Goal: Transaction & Acquisition: Book appointment/travel/reservation

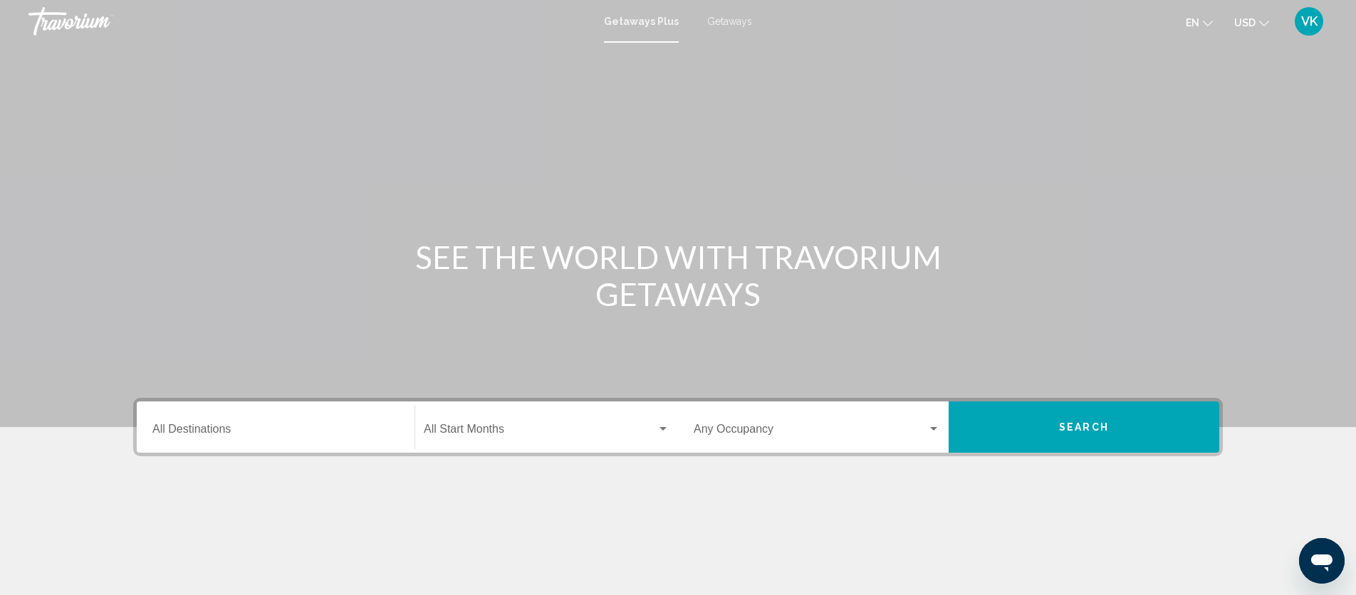
click at [725, 23] on span "Getaways" at bounding box center [729, 21] width 45 height 11
click at [234, 434] on input "Destination All Destinations" at bounding box center [275, 432] width 246 height 13
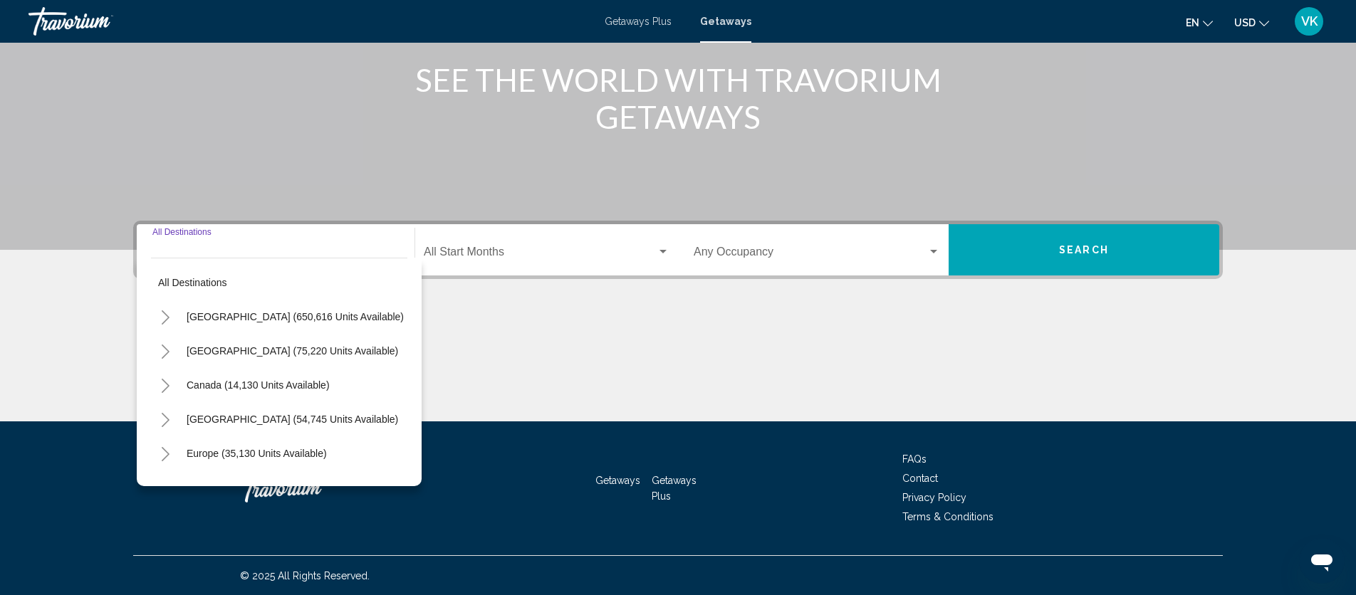
scroll to position [178, 0]
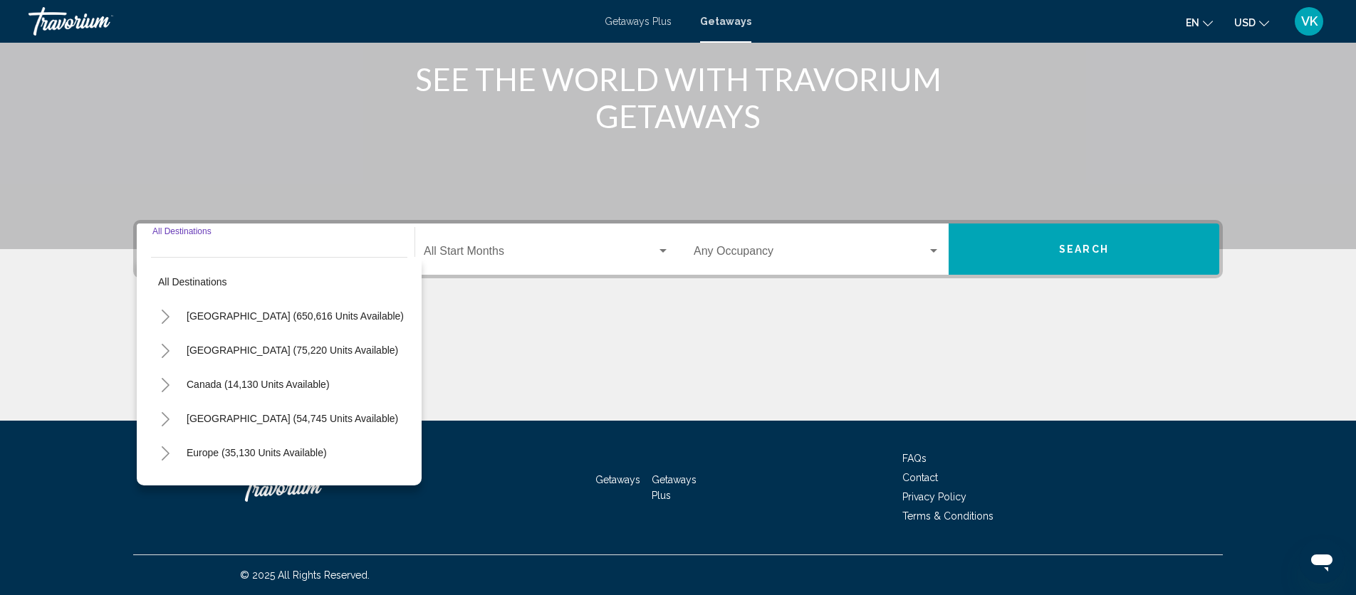
click at [166, 317] on icon "Toggle United States (650,616 units available)" at bounding box center [165, 317] width 11 height 14
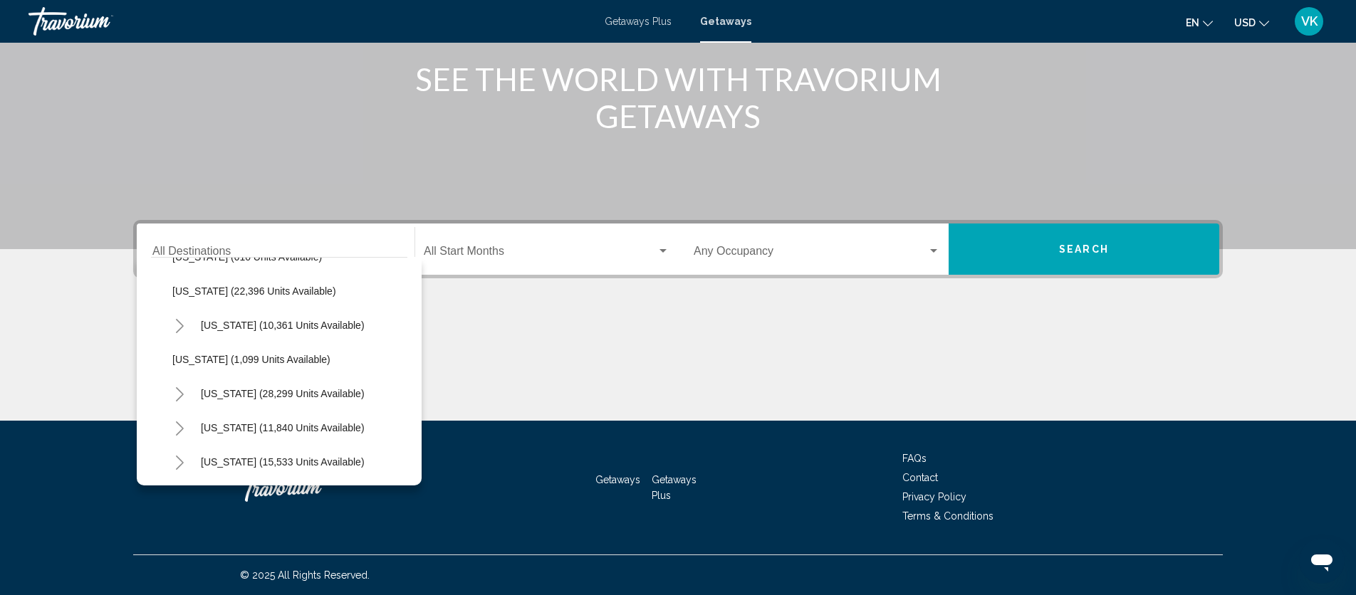
scroll to position [1110, 0]
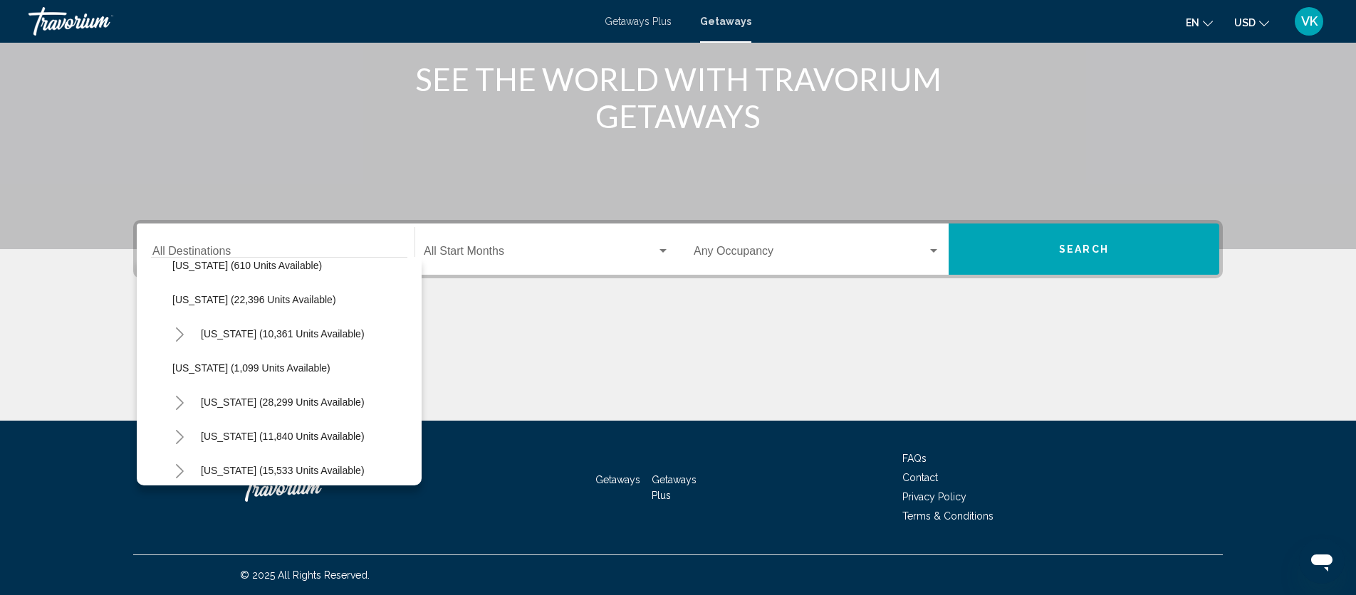
click at [182, 334] on icon "Toggle Pennsylvania (10,361 units available)" at bounding box center [180, 335] width 8 height 14
click at [243, 367] on span "[GEOGRAPHIC_DATA] (2,254 units available)" at bounding box center [290, 367] width 206 height 11
type input "**********"
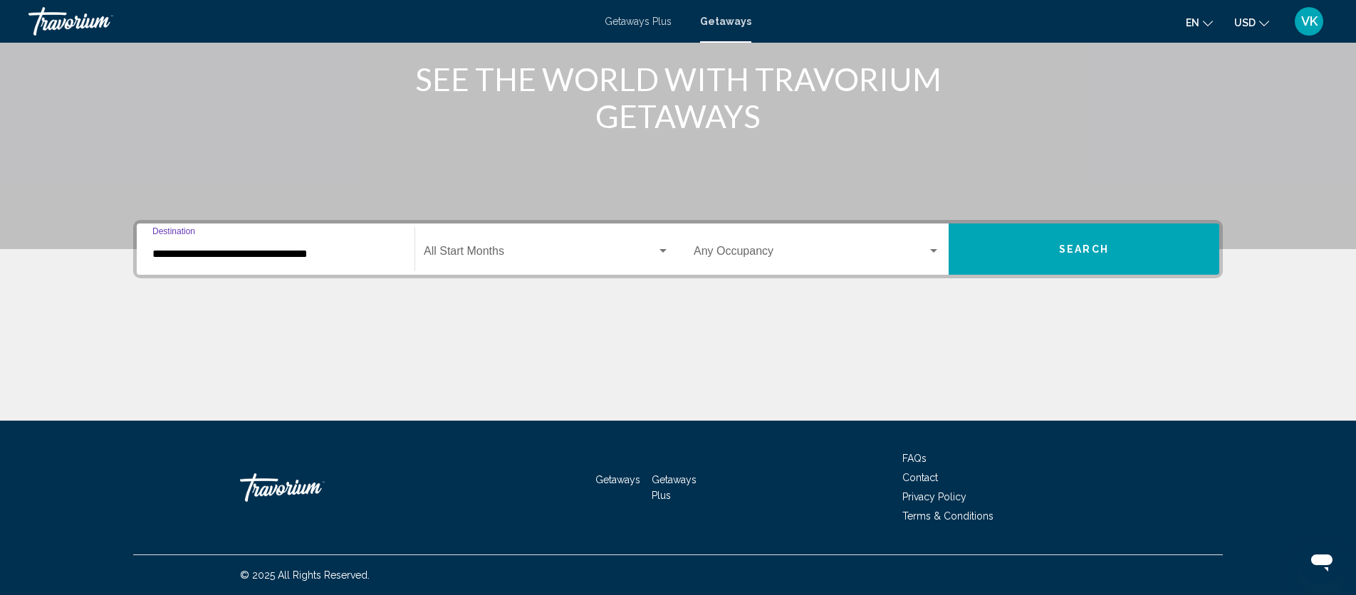
click at [481, 254] on span "Search widget" at bounding box center [540, 254] width 233 height 13
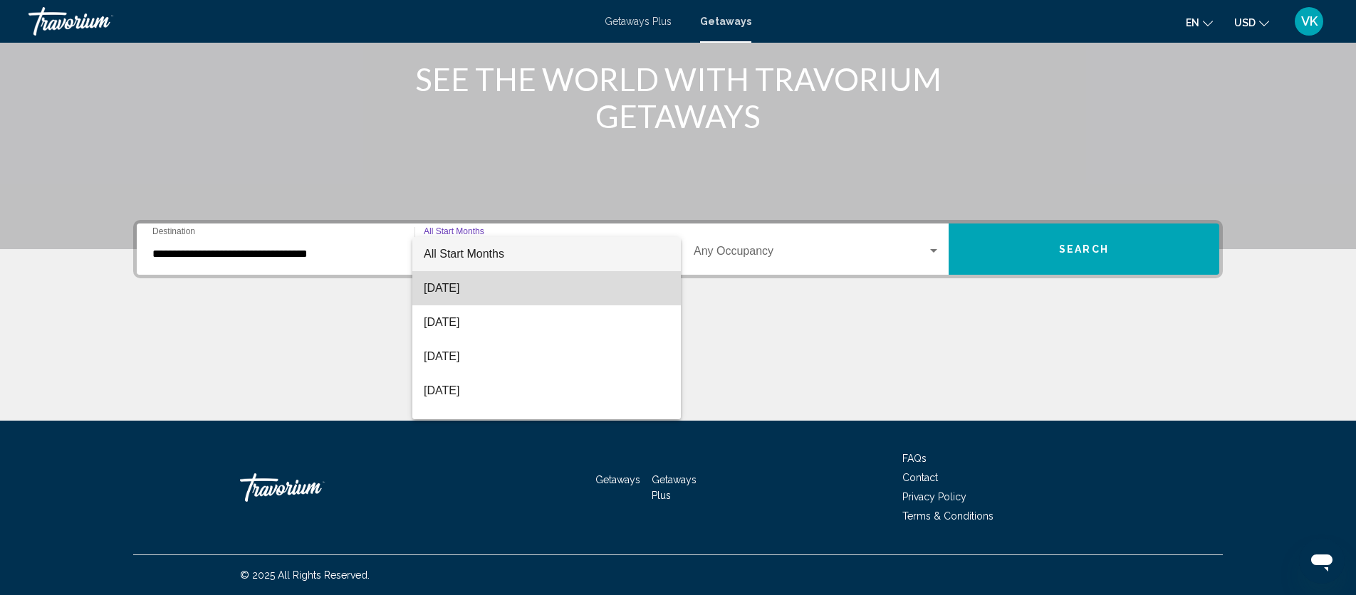
click at [463, 287] on span "[DATE]" at bounding box center [547, 288] width 246 height 34
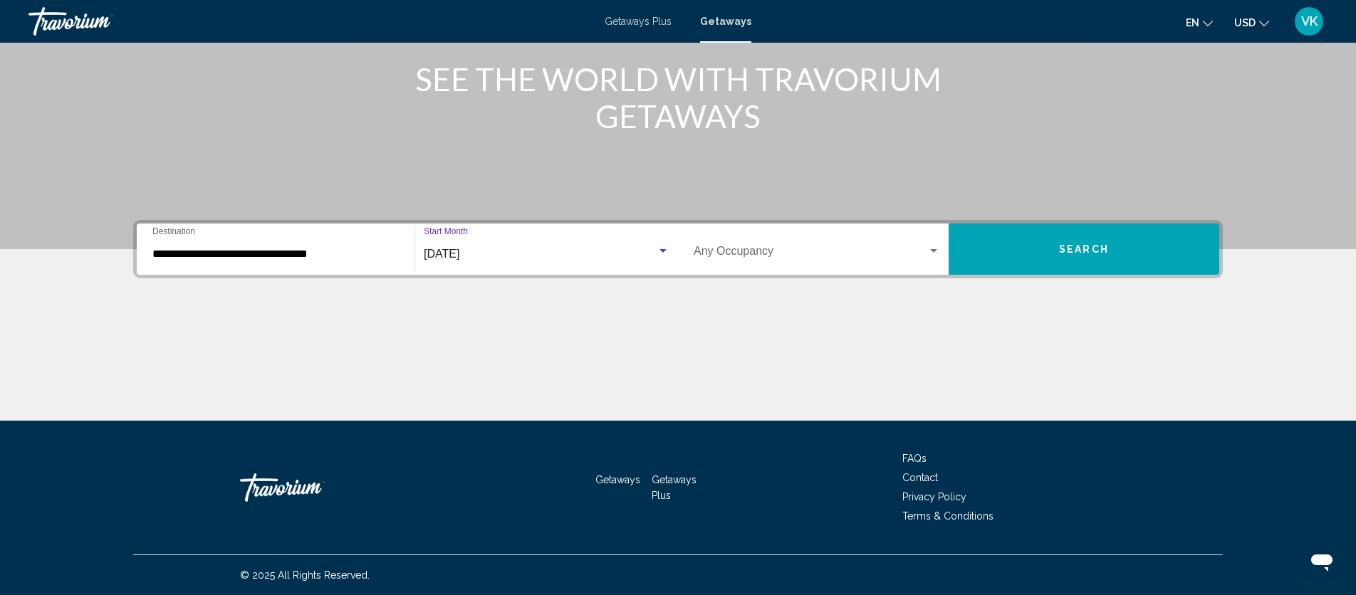
click at [1028, 245] on button "Search" at bounding box center [1083, 249] width 271 height 51
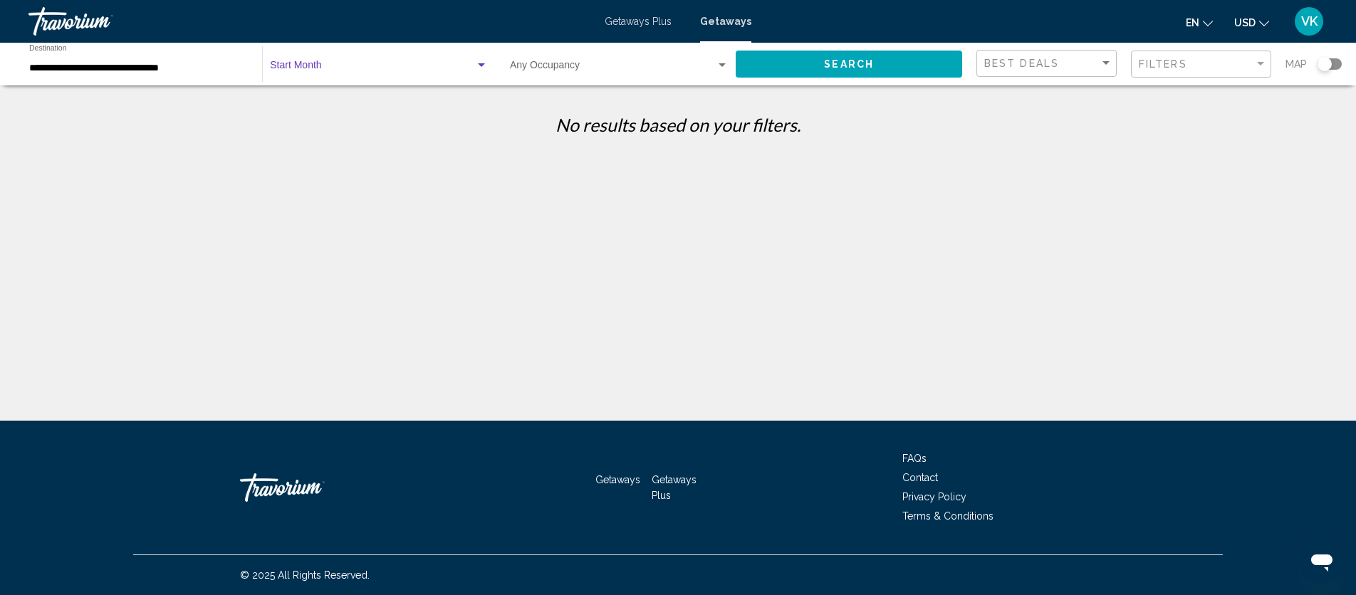
click at [479, 66] on div "Search widget" at bounding box center [481, 65] width 7 height 4
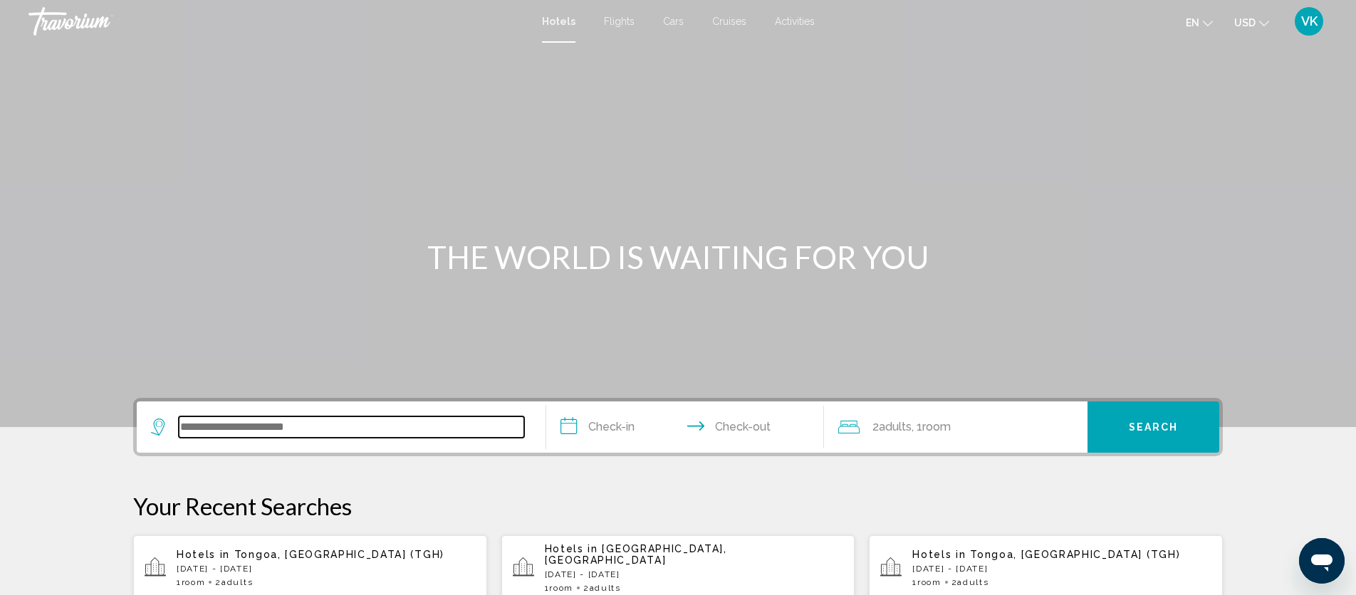
click at [190, 428] on input "Search widget" at bounding box center [351, 427] width 345 height 21
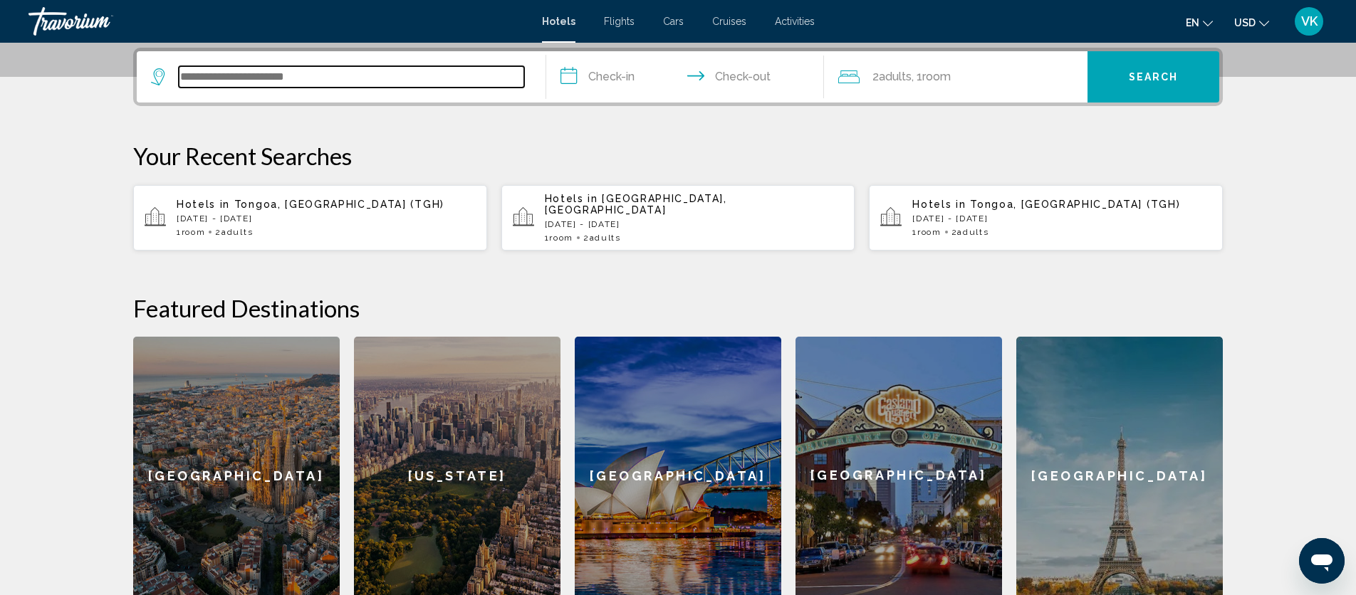
scroll to position [352, 0]
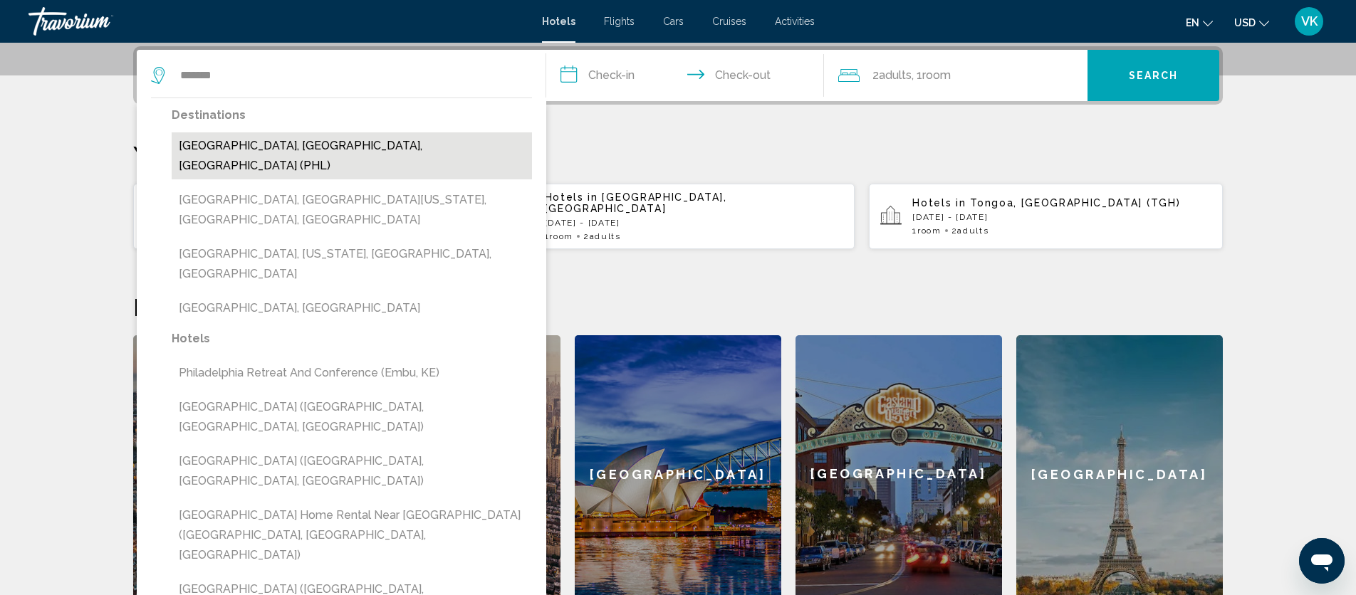
click at [253, 146] on button "Philadelphia, PA, United States (PHL)" at bounding box center [352, 155] width 360 height 47
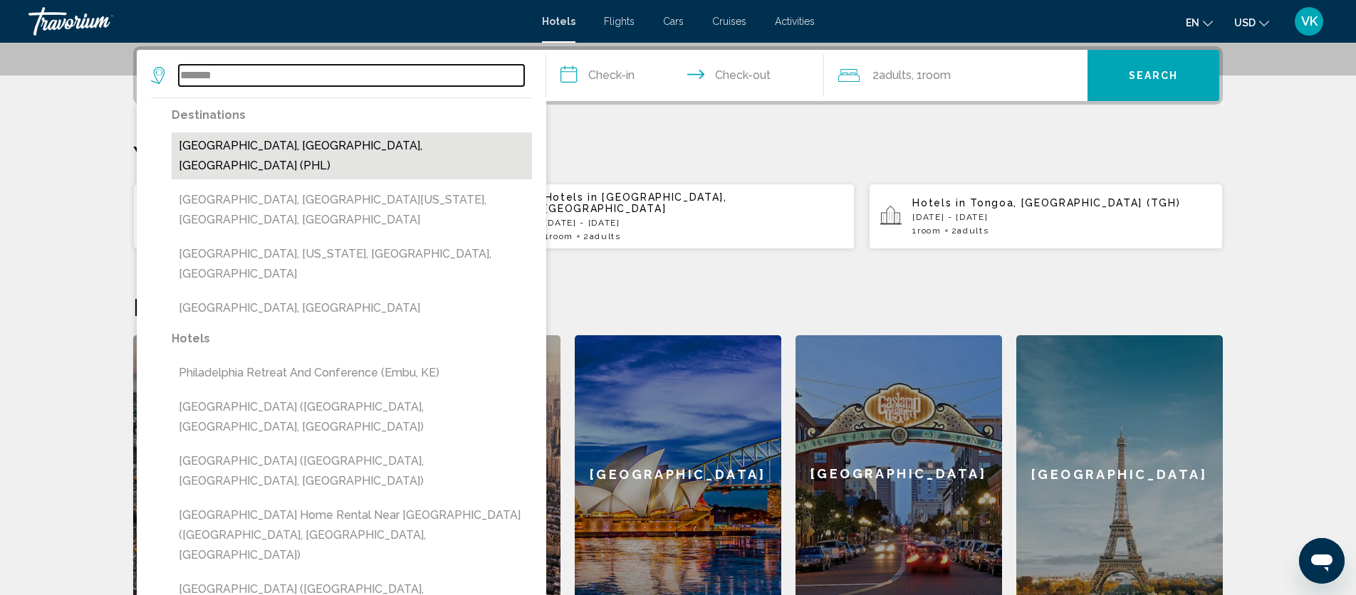
type input "**********"
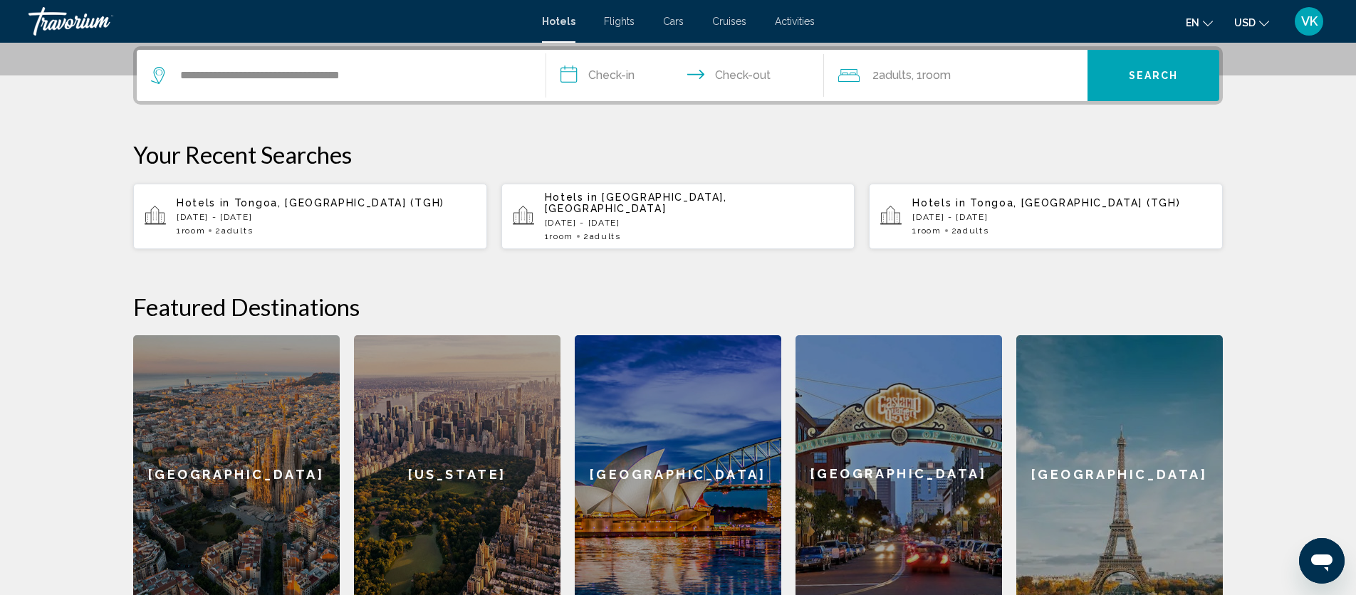
click at [611, 78] on input "**********" at bounding box center [687, 78] width 283 height 56
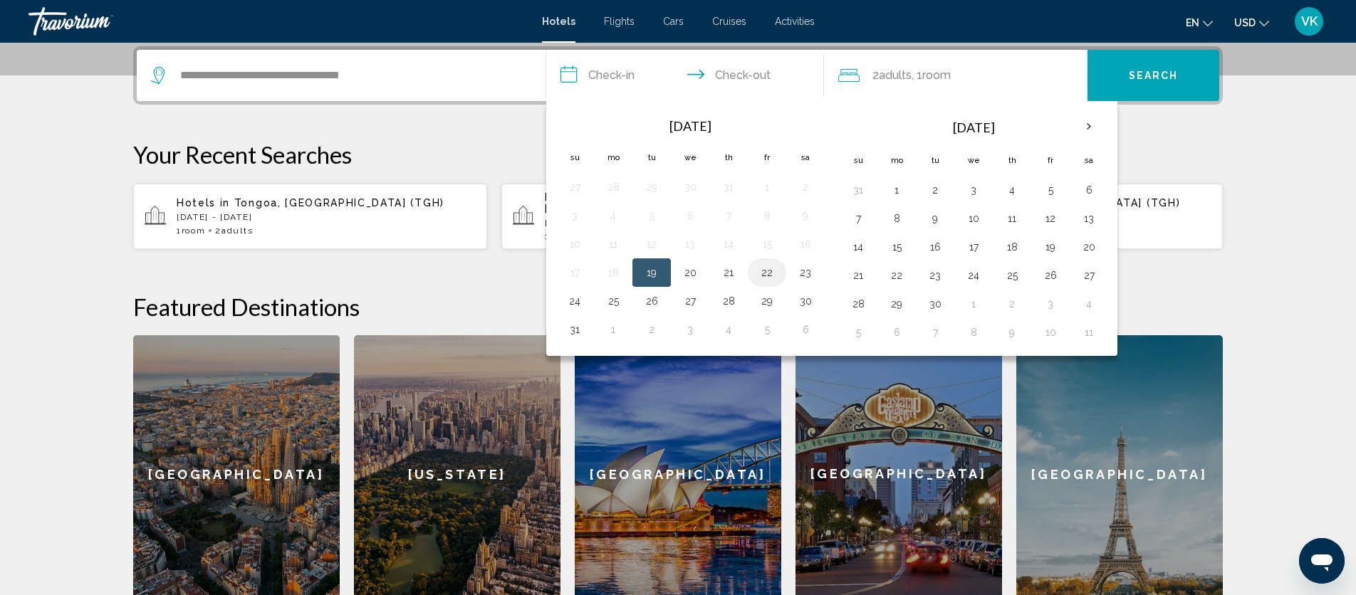
click at [768, 270] on button "22" at bounding box center [766, 273] width 23 height 20
click at [572, 300] on button "24" at bounding box center [574, 301] width 23 height 20
type input "**********"
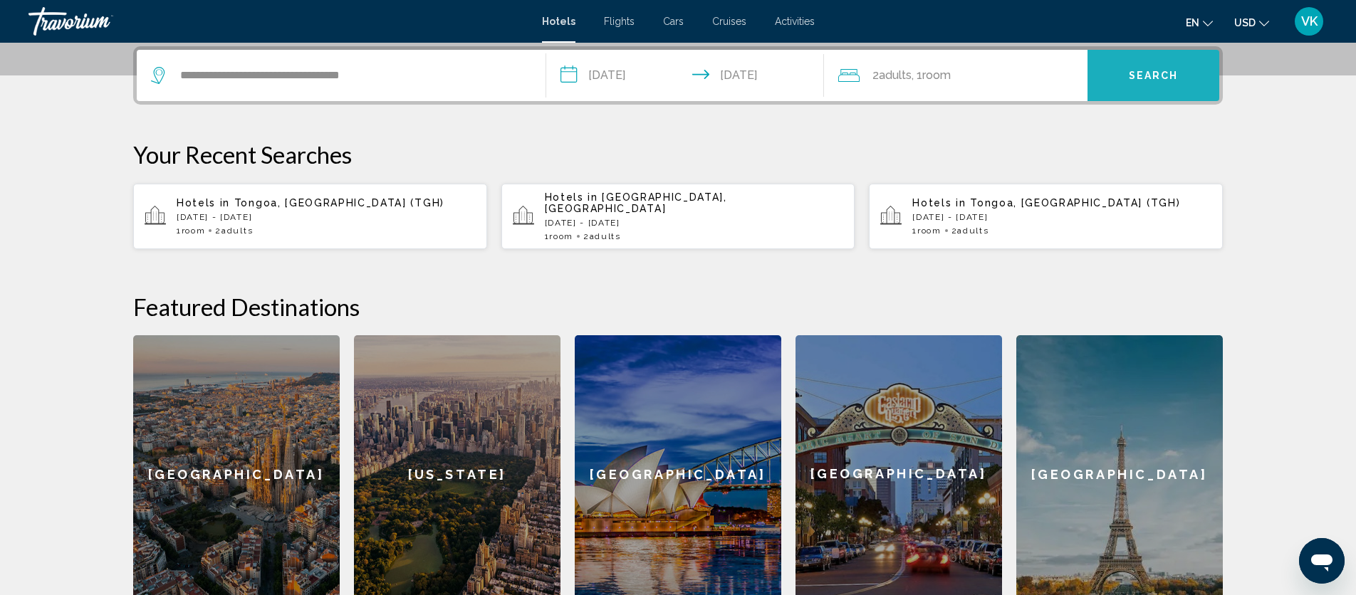
click at [1157, 73] on span "Search" at bounding box center [1154, 75] width 50 height 11
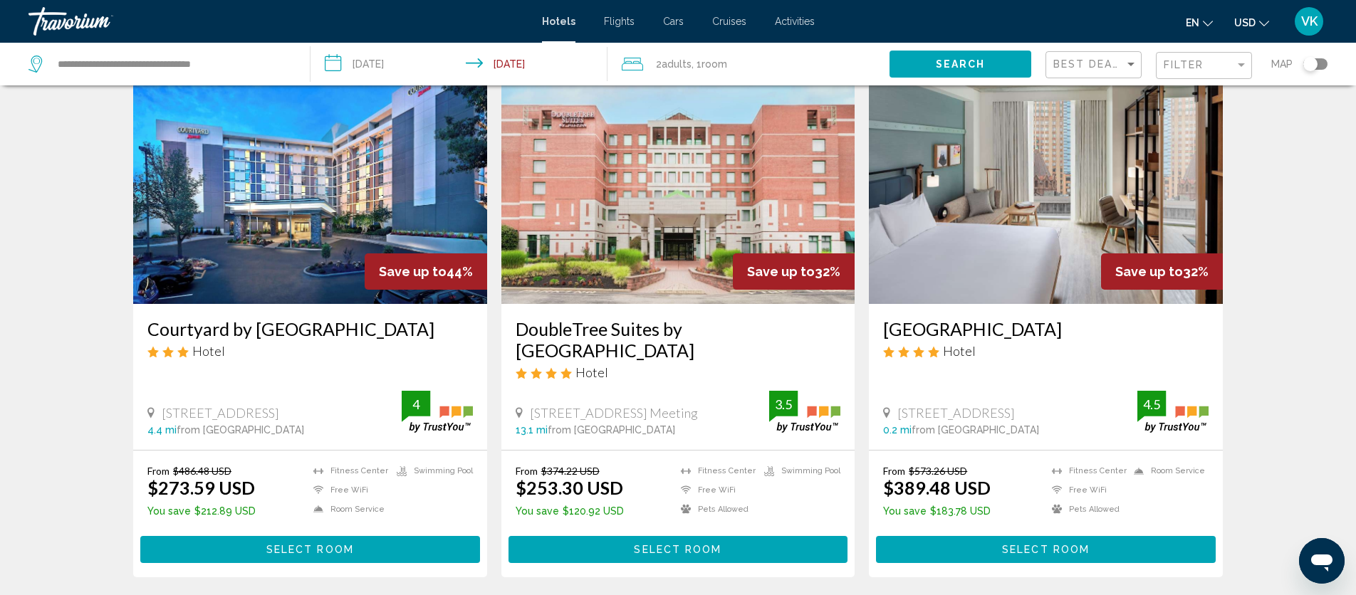
scroll to position [63, 0]
